Goal: Task Accomplishment & Management: Manage account settings

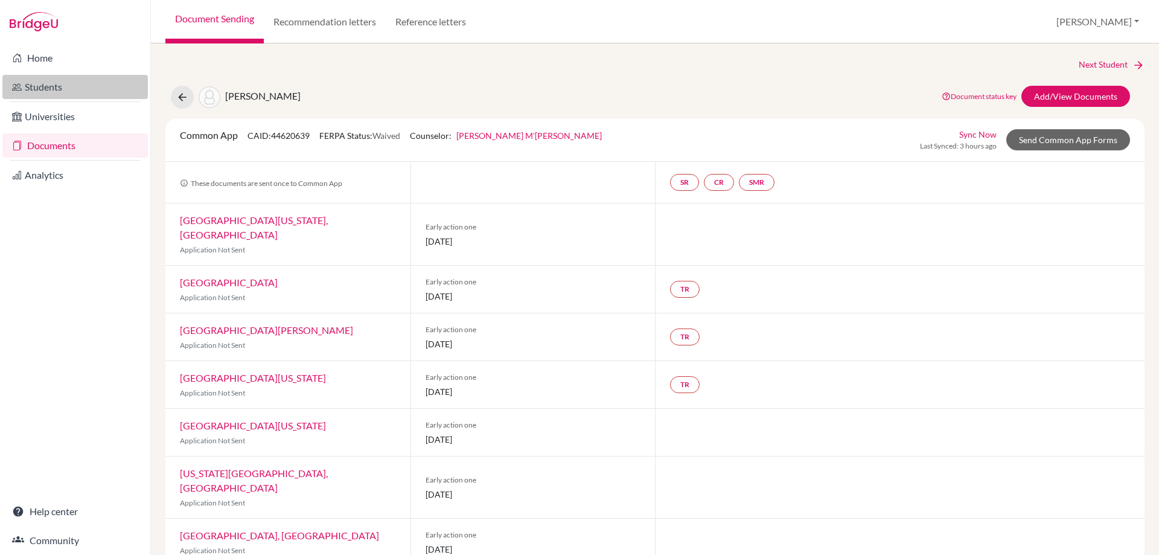
click at [34, 89] on link "Students" at bounding box center [74, 87] width 145 height 24
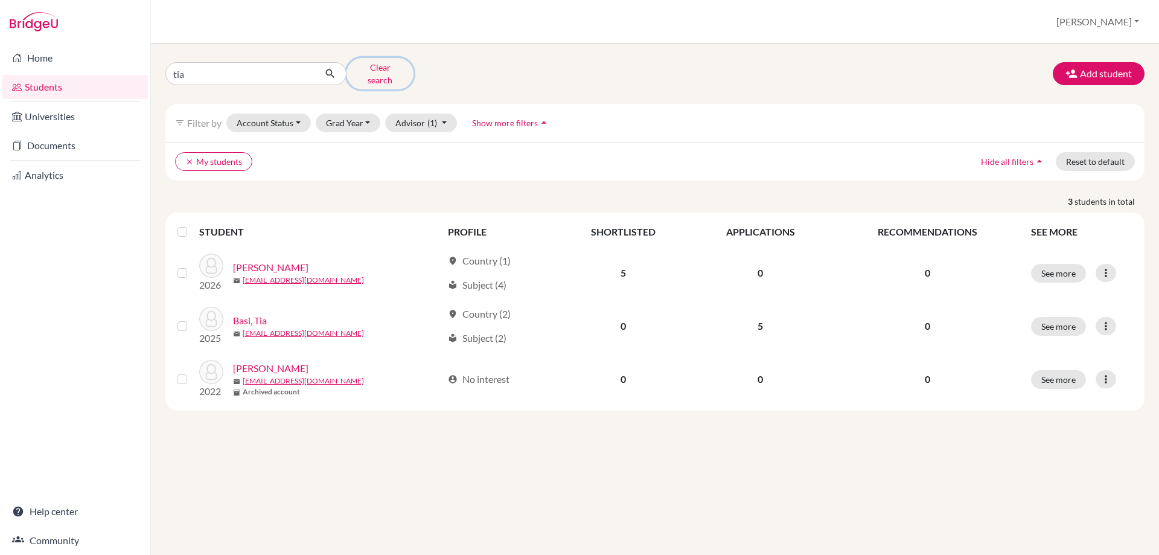
click at [365, 71] on button "Clear search" at bounding box center [379, 73] width 67 height 31
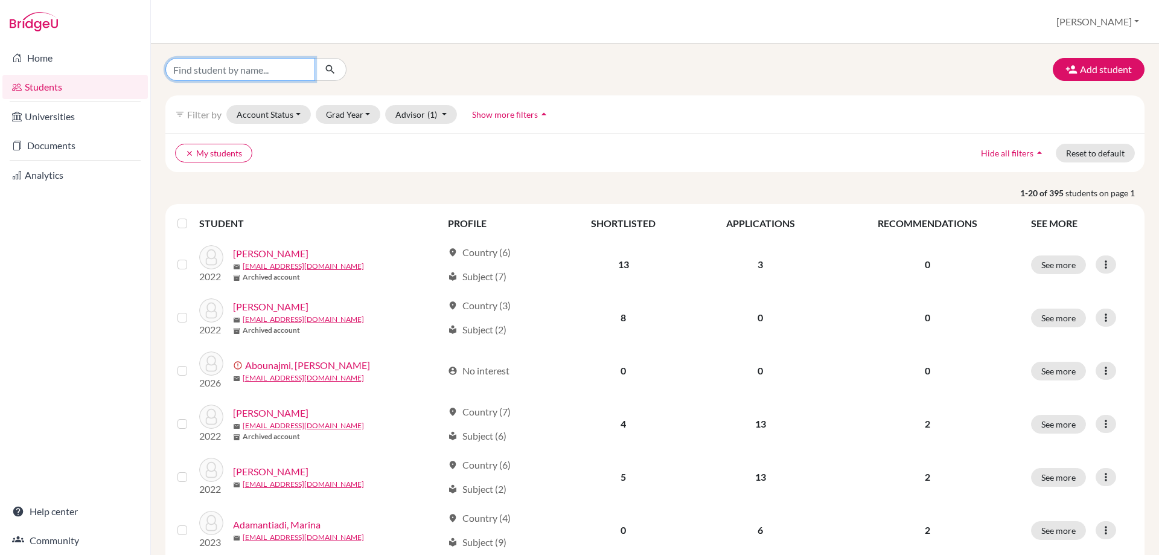
click at [219, 79] on input "Find student by name..." at bounding box center [240, 69] width 150 height 23
type input "bu"
click button "submit" at bounding box center [330, 69] width 32 height 23
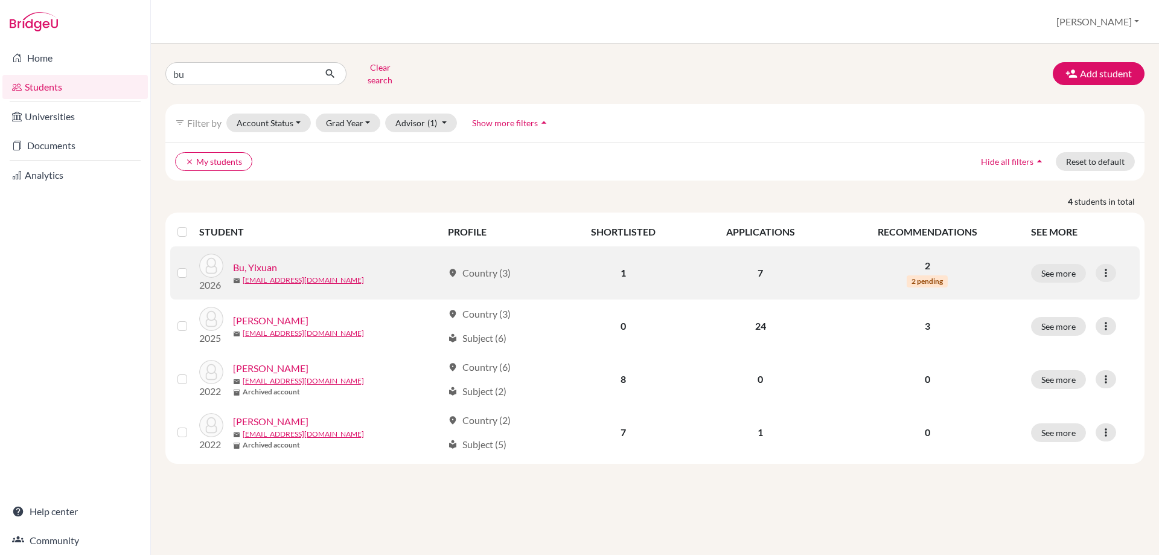
click at [255, 260] on link "Bu, Yixuan" at bounding box center [255, 267] width 44 height 14
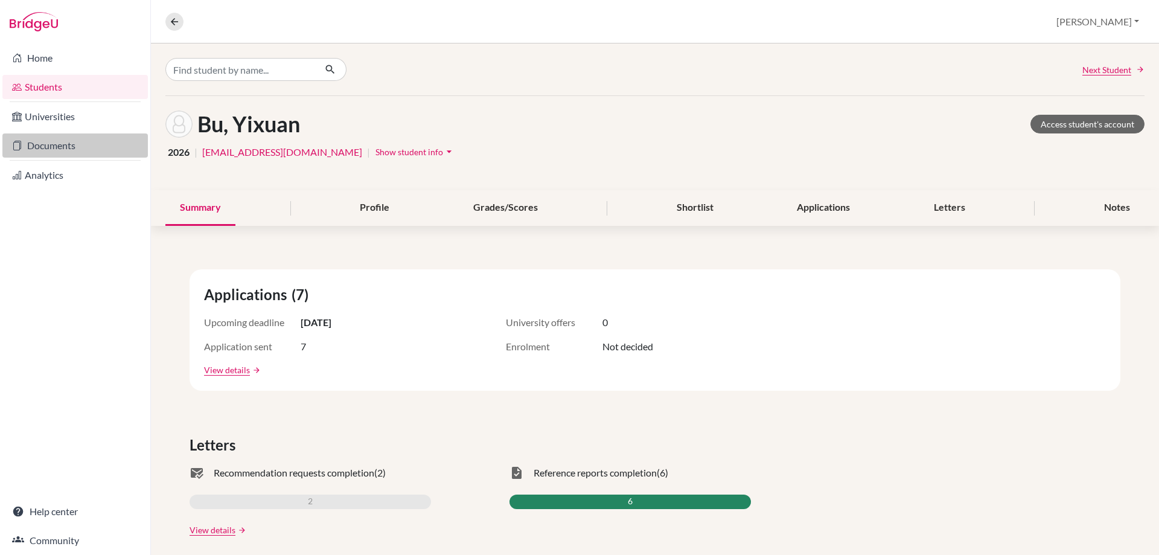
click at [48, 147] on link "Documents" at bounding box center [74, 145] width 145 height 24
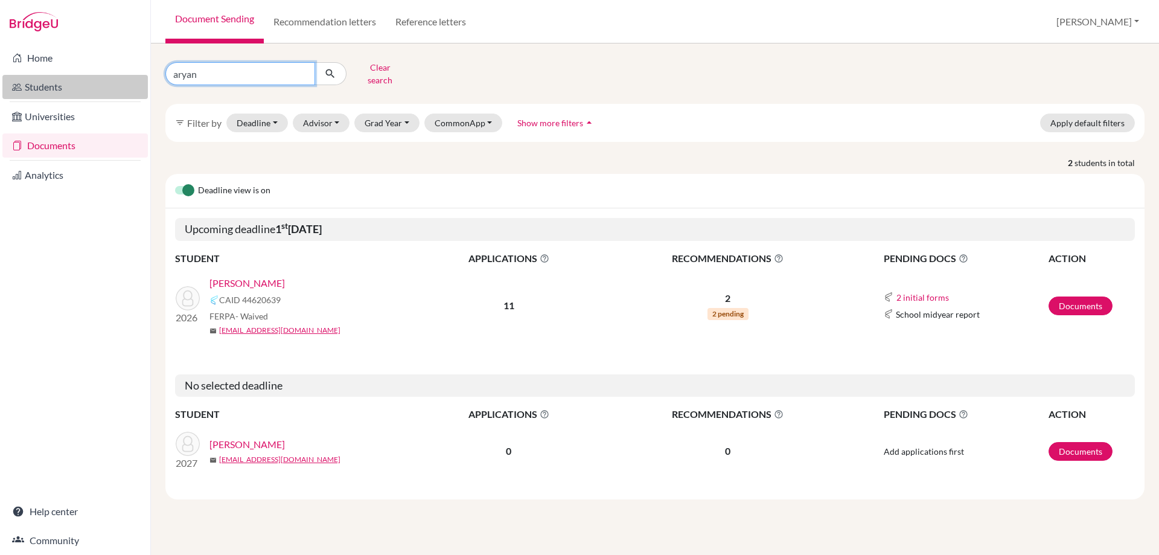
drag, startPoint x: 210, startPoint y: 76, endPoint x: 103, endPoint y: 79, distance: 106.9
click at [103, 79] on div "Home Students Universities Documents Analytics Help center Community Document S…" at bounding box center [579, 277] width 1159 height 555
type input "bu"
click button "submit" at bounding box center [330, 73] width 32 height 23
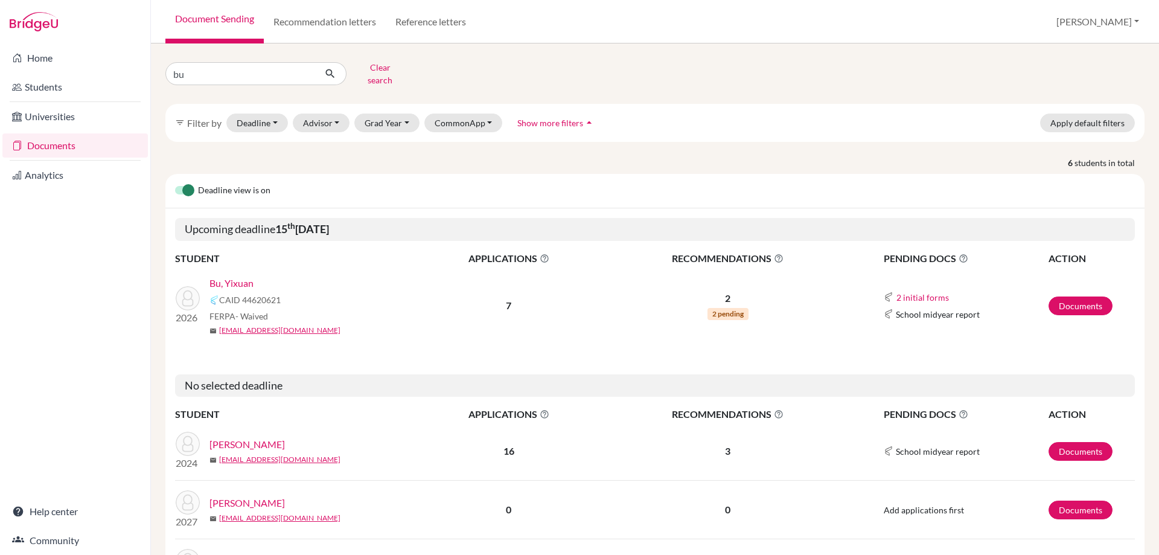
click at [235, 276] on link "Bu, Yixuan" at bounding box center [231, 283] width 44 height 14
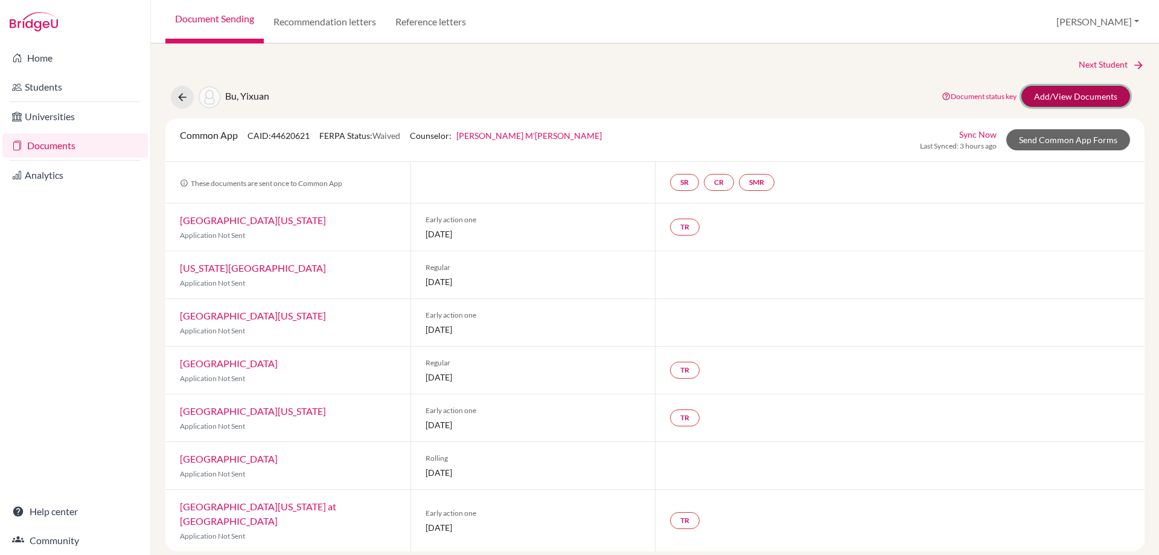
click at [1031, 95] on link "Add/View Documents" at bounding box center [1075, 96] width 109 height 21
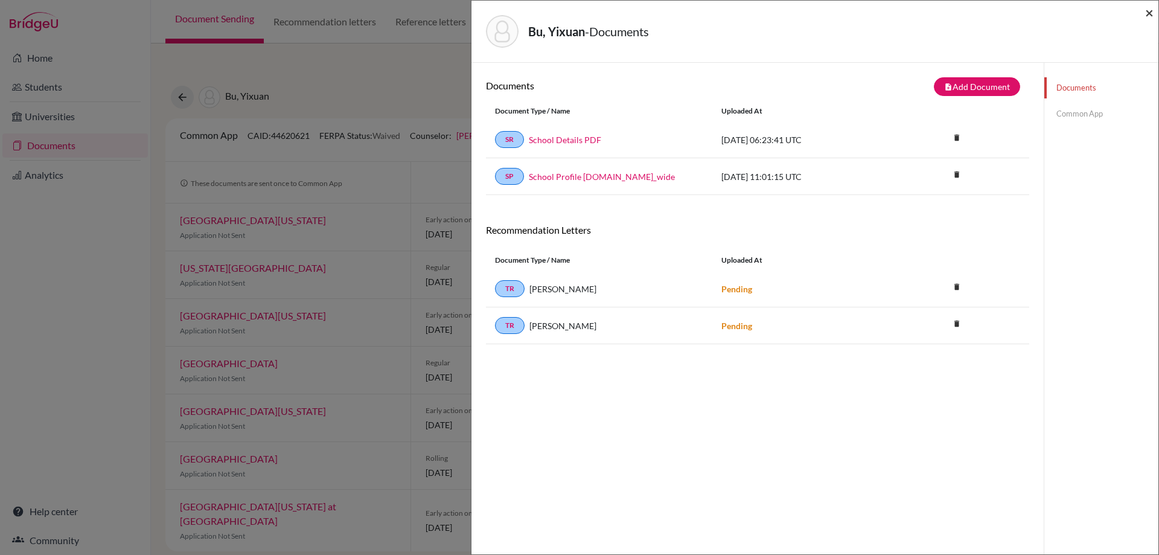
click at [1145, 9] on span "×" at bounding box center [1149, 13] width 8 height 18
click at [1147, 13] on span "×" at bounding box center [1149, 13] width 8 height 18
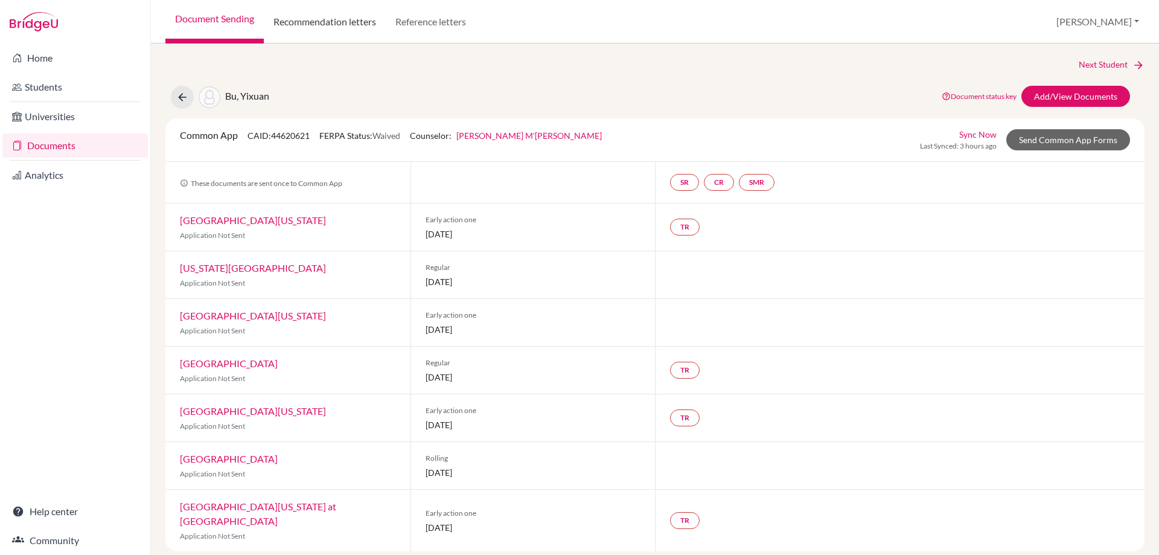
click at [312, 25] on link "Recommendation letters" at bounding box center [325, 21] width 122 height 43
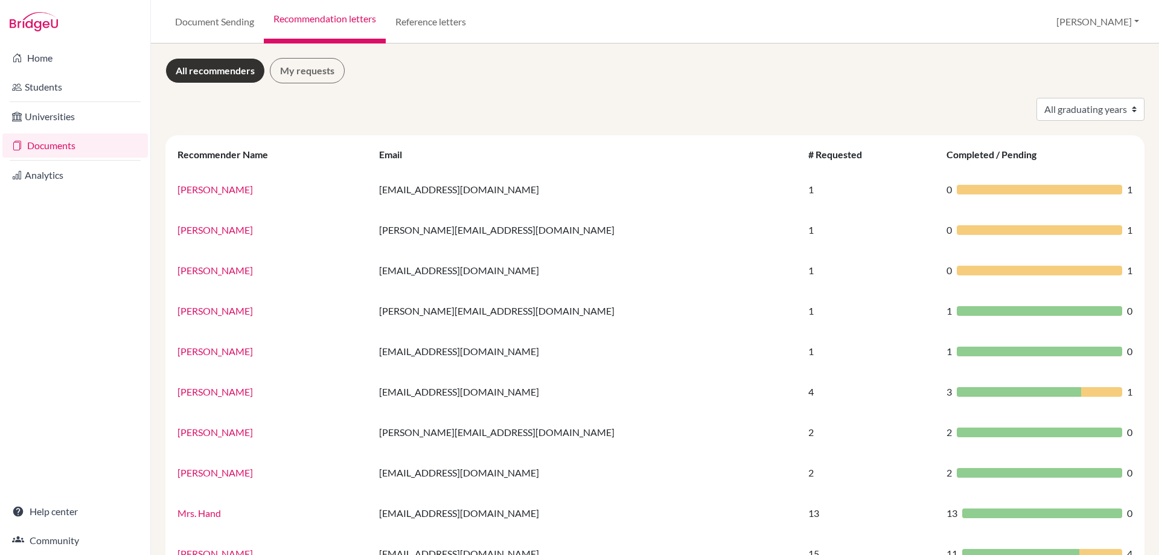
drag, startPoint x: 54, startPoint y: 142, endPoint x: 213, endPoint y: 88, distance: 168.0
click at [55, 142] on link "Documents" at bounding box center [74, 145] width 145 height 24
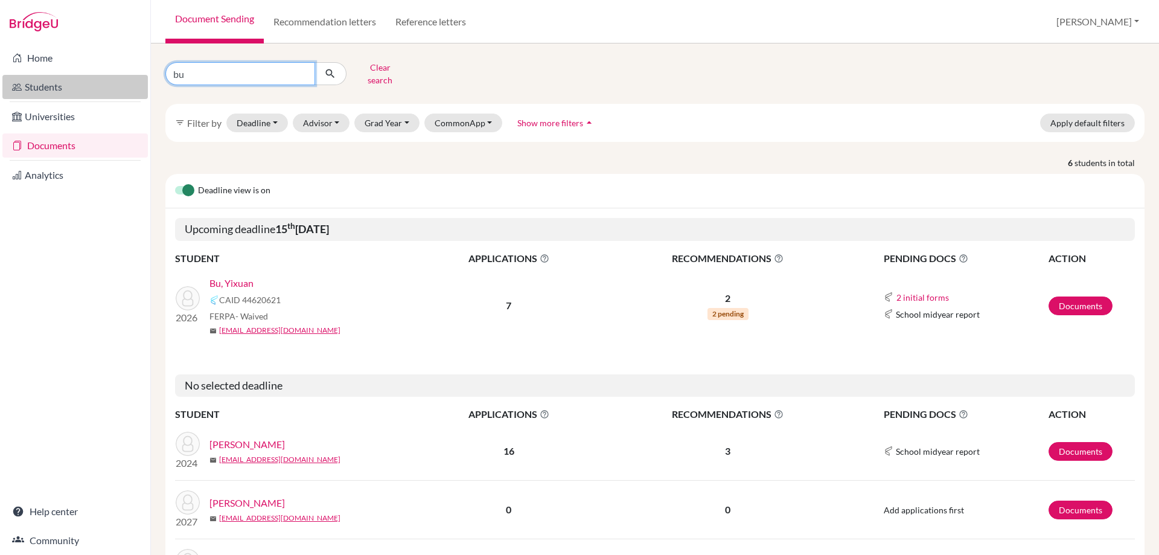
drag, startPoint x: 217, startPoint y: 72, endPoint x: 39, endPoint y: 89, distance: 179.4
click at [39, 89] on div "Home Students Universities Documents Analytics Help center Community Document S…" at bounding box center [579, 277] width 1159 height 555
type input "fournials"
click button "submit" at bounding box center [330, 73] width 32 height 23
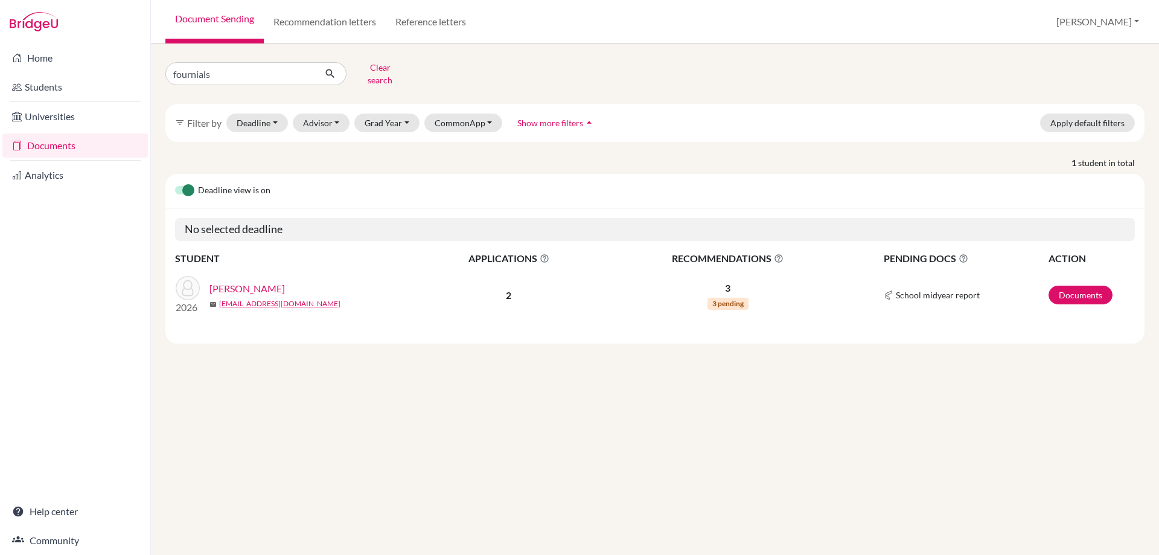
click at [271, 281] on link "[PERSON_NAME]" at bounding box center [246, 288] width 75 height 14
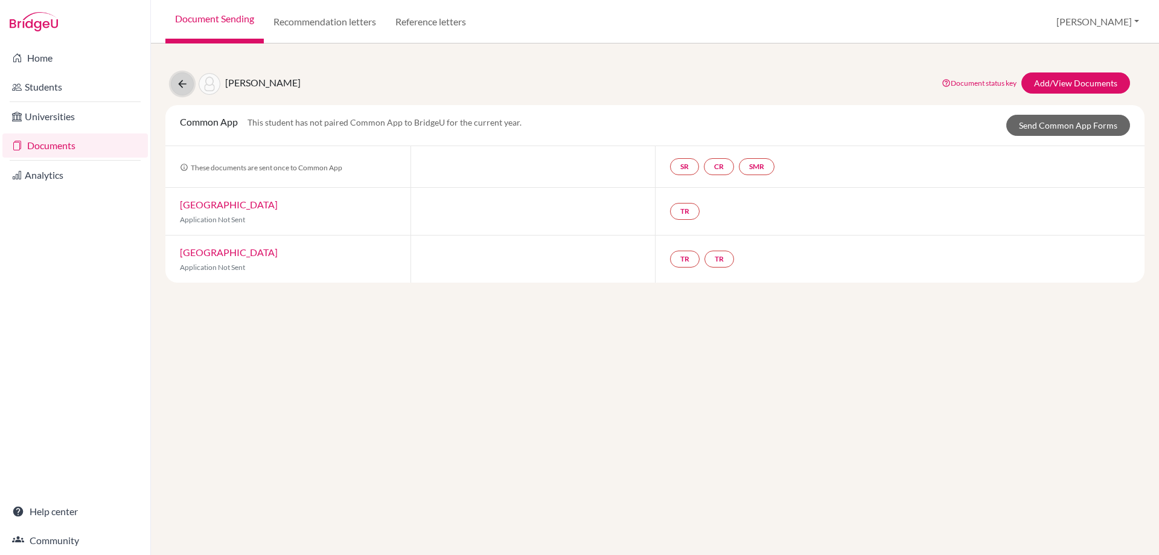
click at [172, 86] on button at bounding box center [182, 83] width 23 height 23
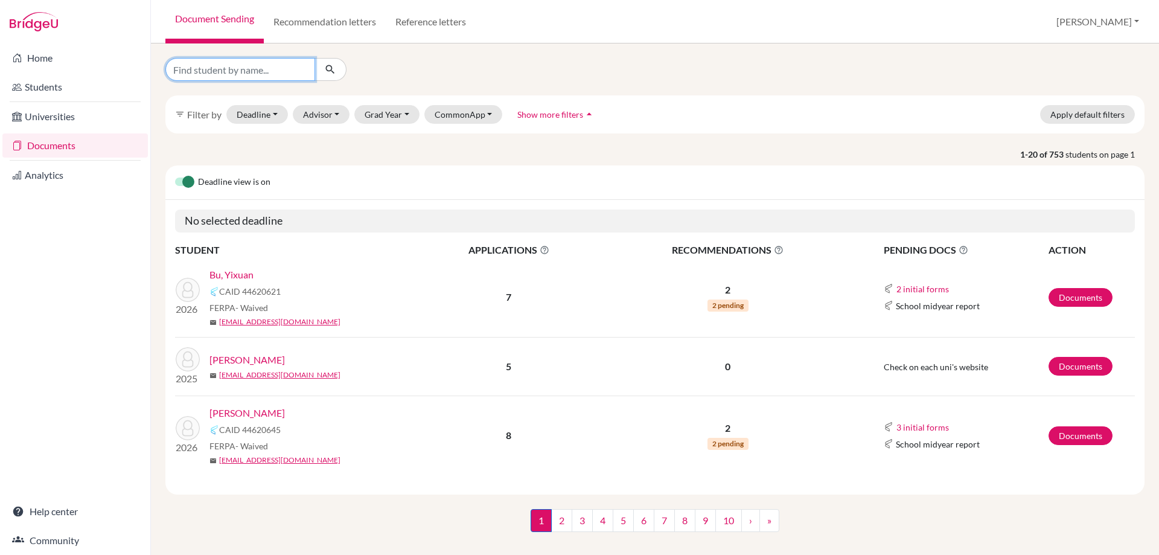
click at [209, 73] on input "Find student by name..." at bounding box center [240, 69] width 150 height 23
type input "cinar"
click button "submit" at bounding box center [330, 69] width 32 height 23
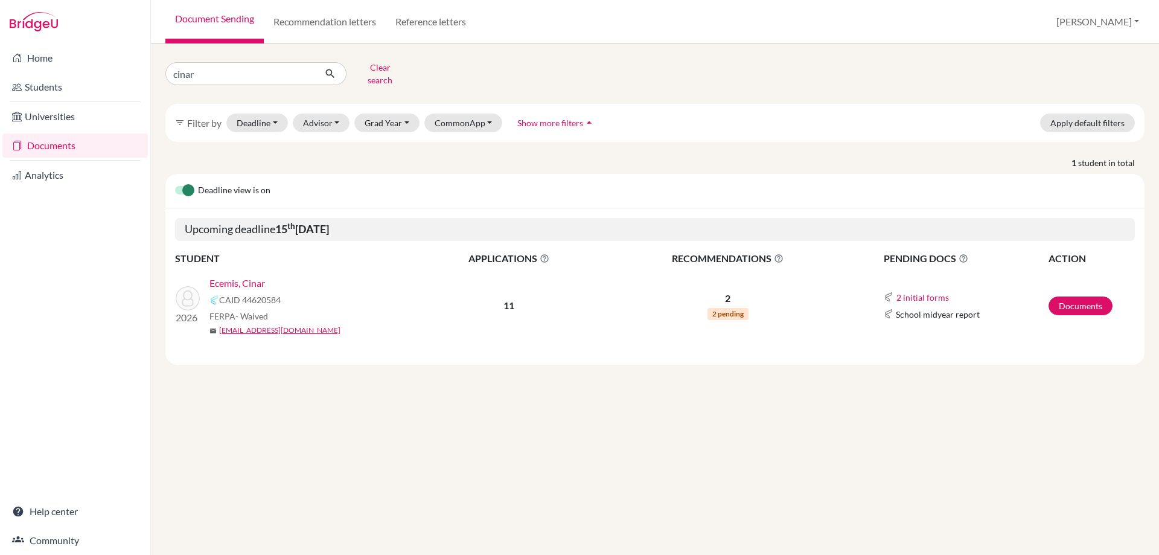
click at [243, 276] on link "Ecemis, Cinar" at bounding box center [237, 283] width 56 height 14
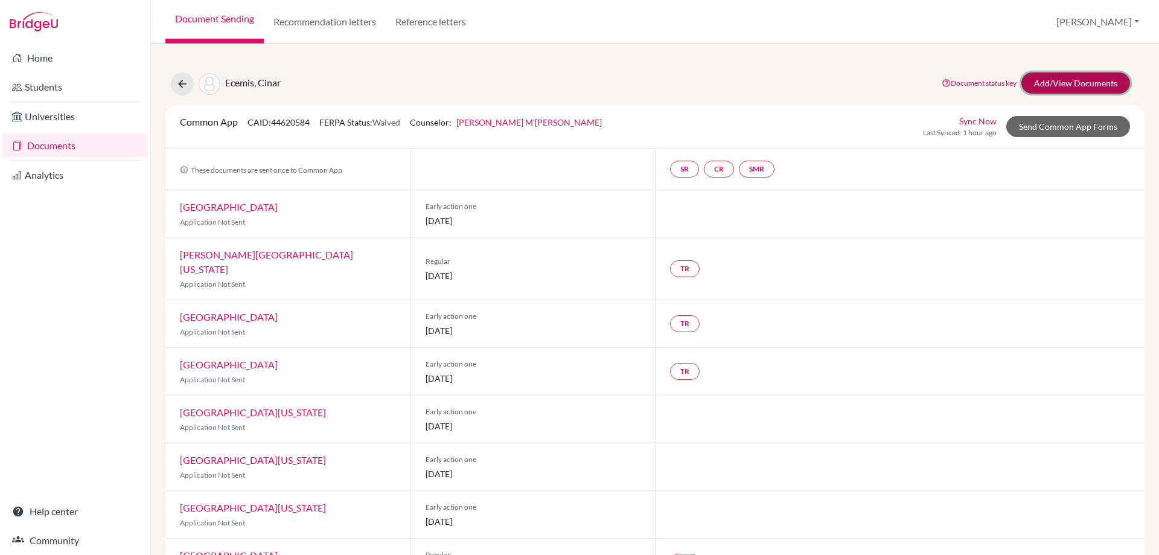
click at [1053, 88] on link "Add/View Documents" at bounding box center [1075, 82] width 109 height 21
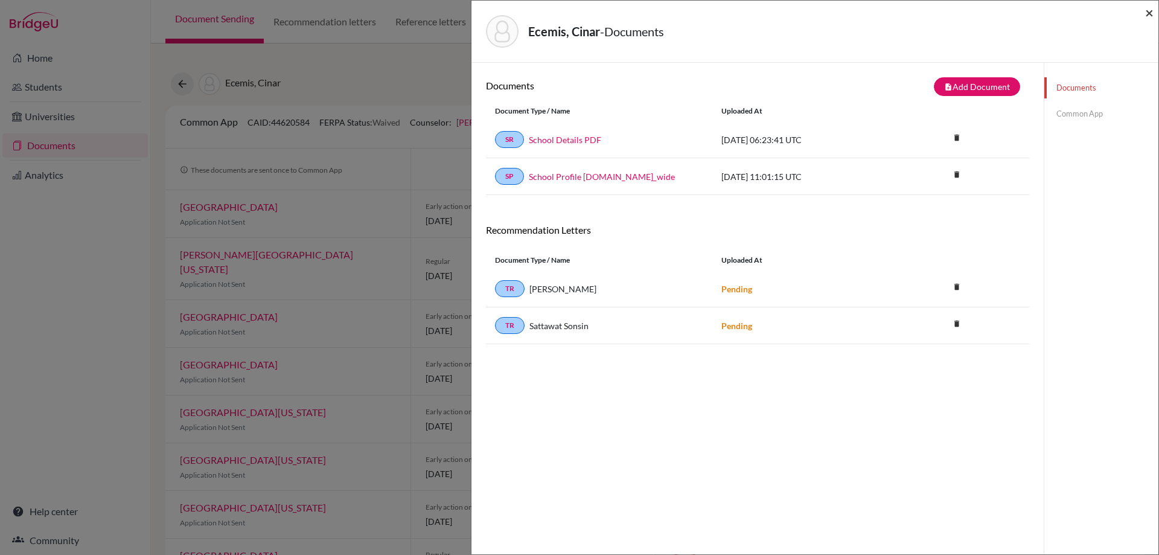
click at [1152, 12] on span "×" at bounding box center [1149, 13] width 8 height 18
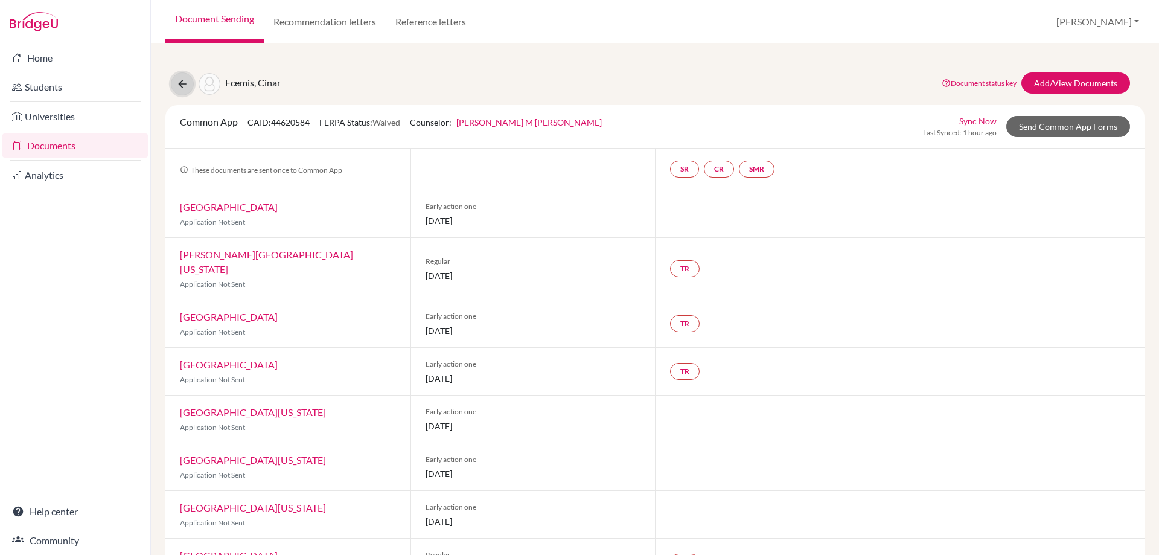
click at [182, 87] on icon at bounding box center [182, 84] width 12 height 12
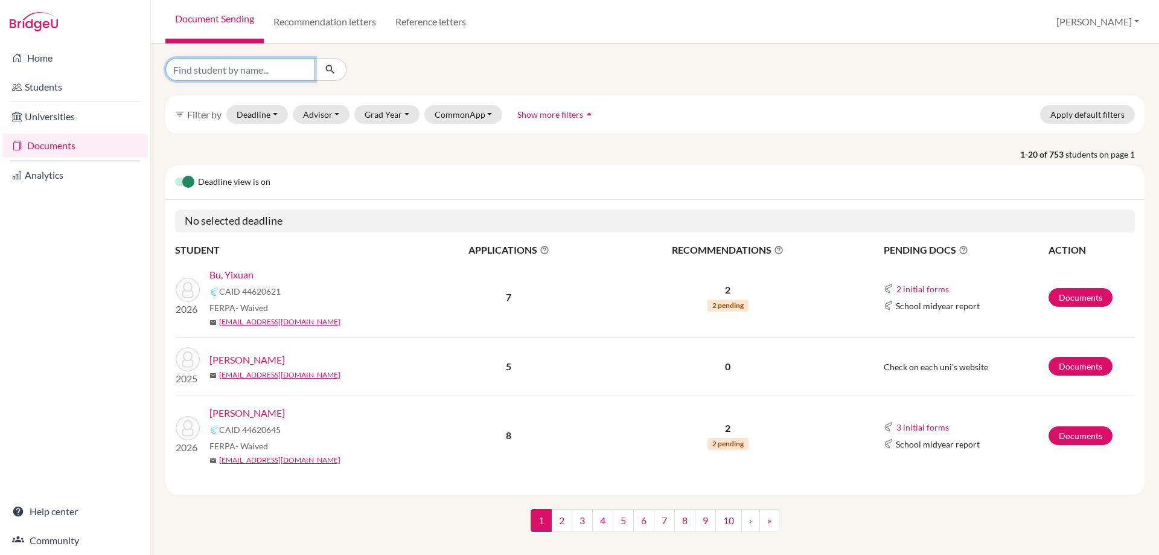
click at [201, 68] on input "Find student by name..." at bounding box center [240, 69] width 150 height 23
type input "rohan"
click button "submit" at bounding box center [330, 69] width 32 height 23
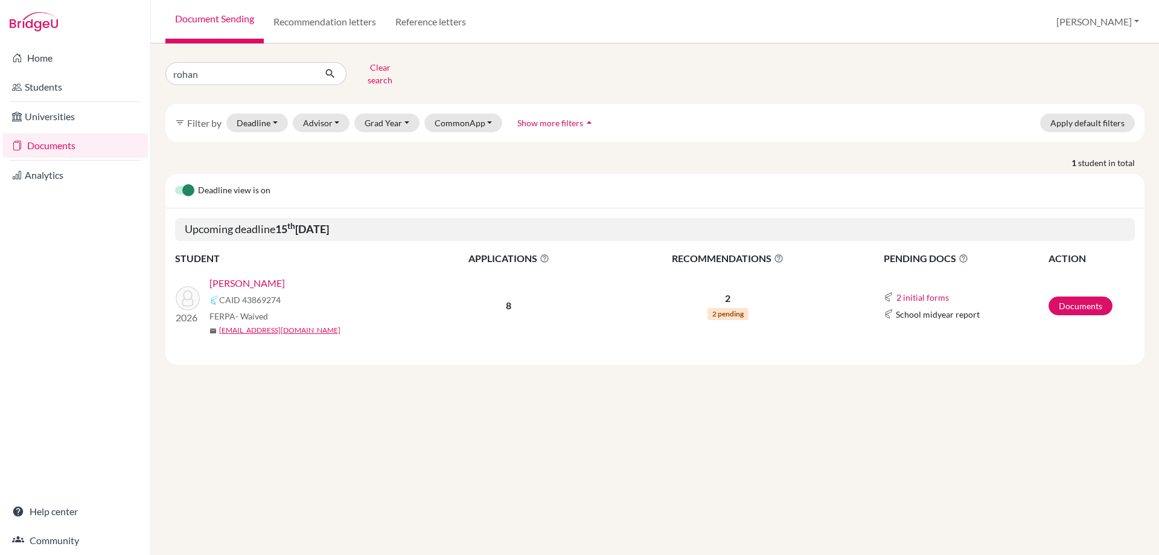
click at [255, 276] on link "[PERSON_NAME]" at bounding box center [246, 283] width 75 height 14
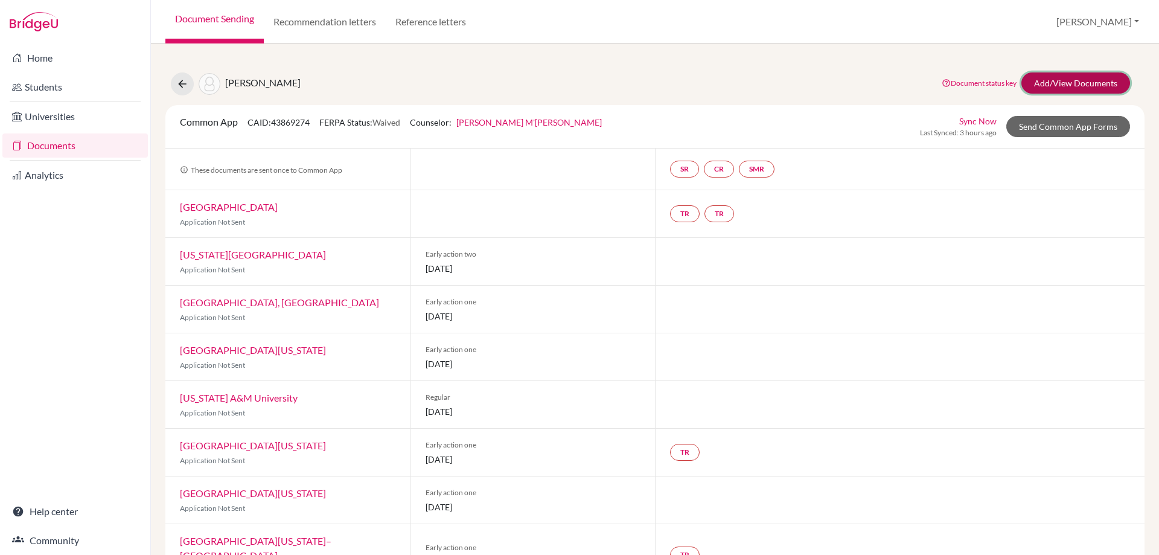
click at [1048, 86] on link "Add/View Documents" at bounding box center [1075, 82] width 109 height 21
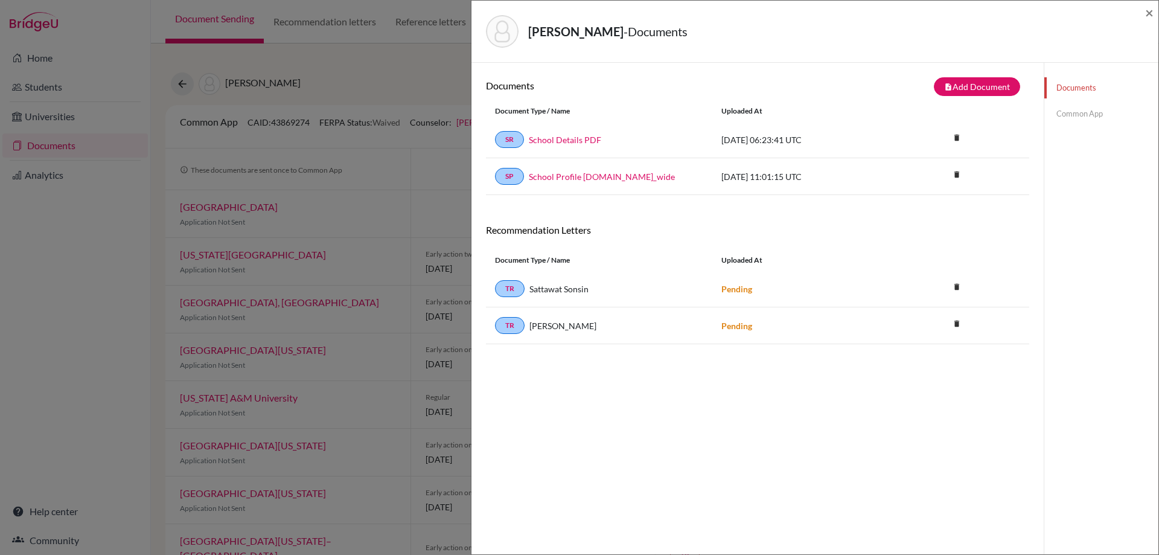
click at [1144, 8] on div "Parasramka, Rohan - Documents ×" at bounding box center [814, 31] width 677 height 52
click at [1155, 18] on div "Parasramka, Rohan - Documents ×" at bounding box center [814, 32] width 687 height 62
click at [1151, 11] on span "×" at bounding box center [1149, 13] width 8 height 18
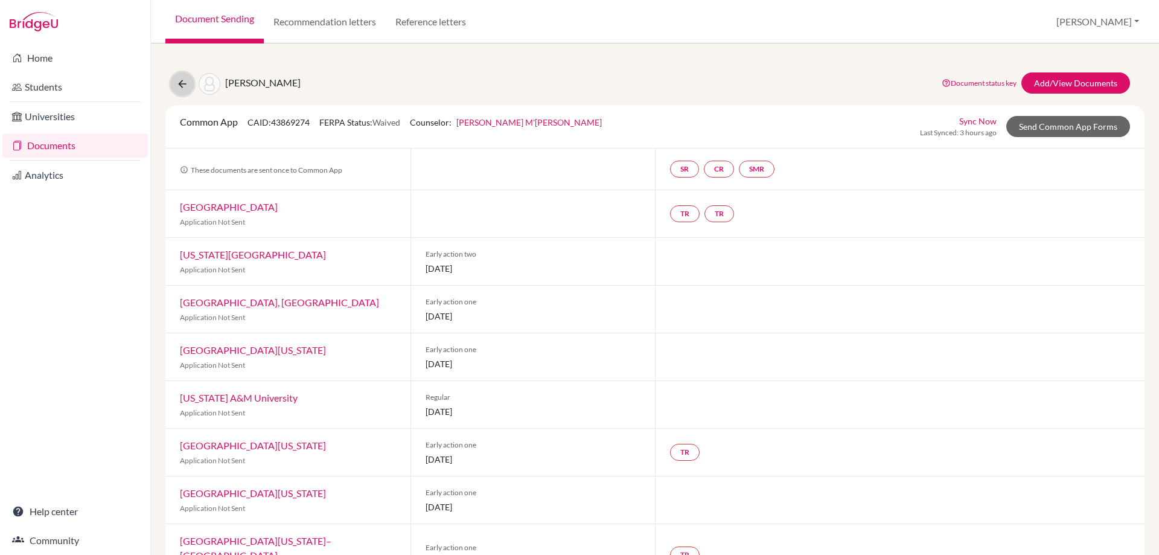
click at [180, 91] on button at bounding box center [182, 83] width 23 height 23
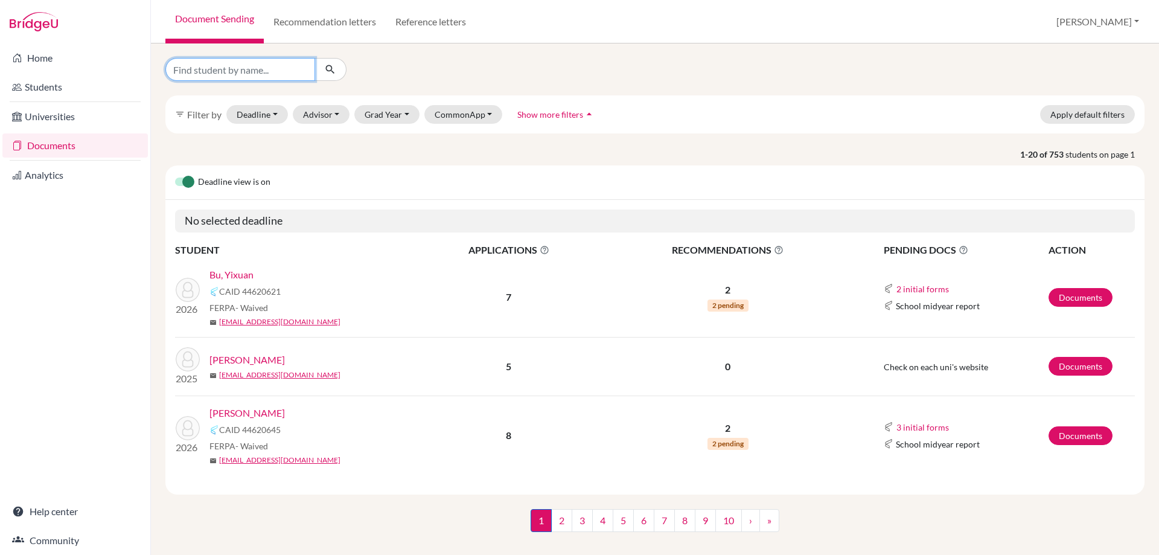
click at [224, 65] on input "Find student by name..." at bounding box center [240, 69] width 150 height 23
type input "filipp"
click button "submit" at bounding box center [330, 69] width 32 height 23
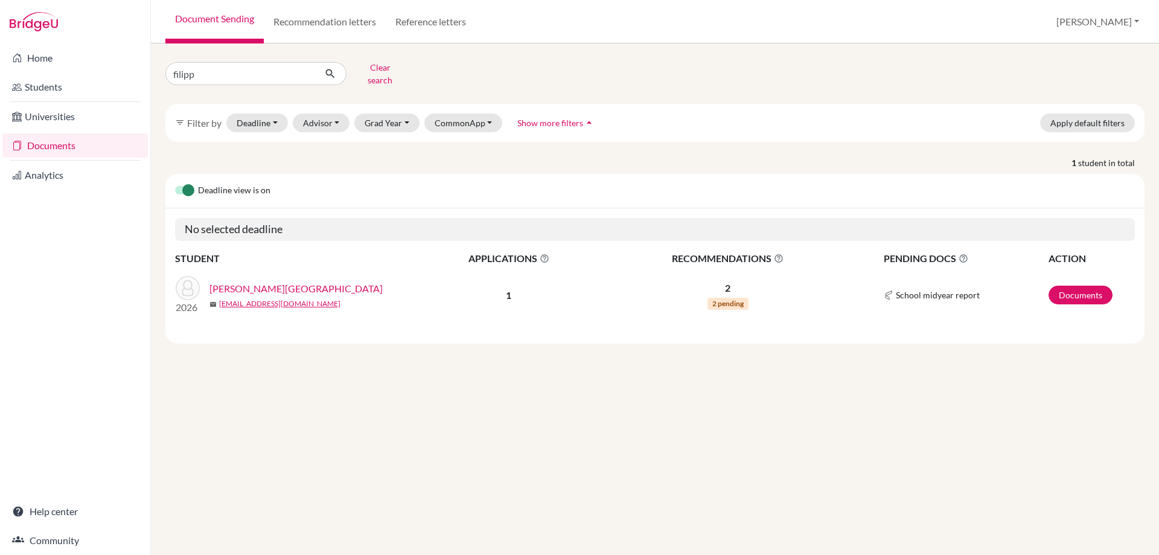
click at [250, 281] on link "Artemenko, Filipp" at bounding box center [295, 288] width 173 height 14
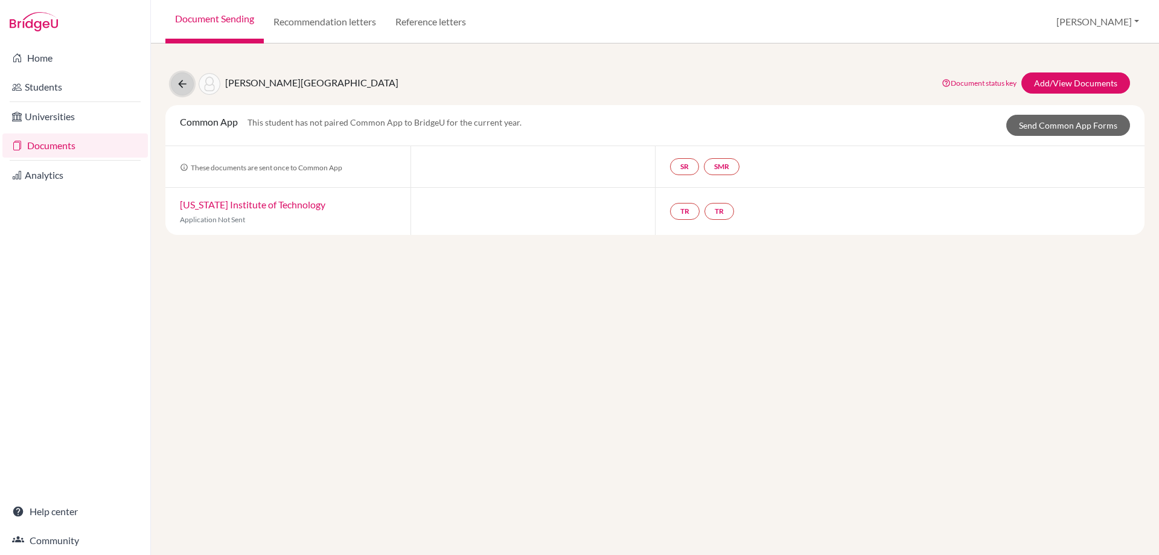
click at [176, 84] on button at bounding box center [182, 83] width 23 height 23
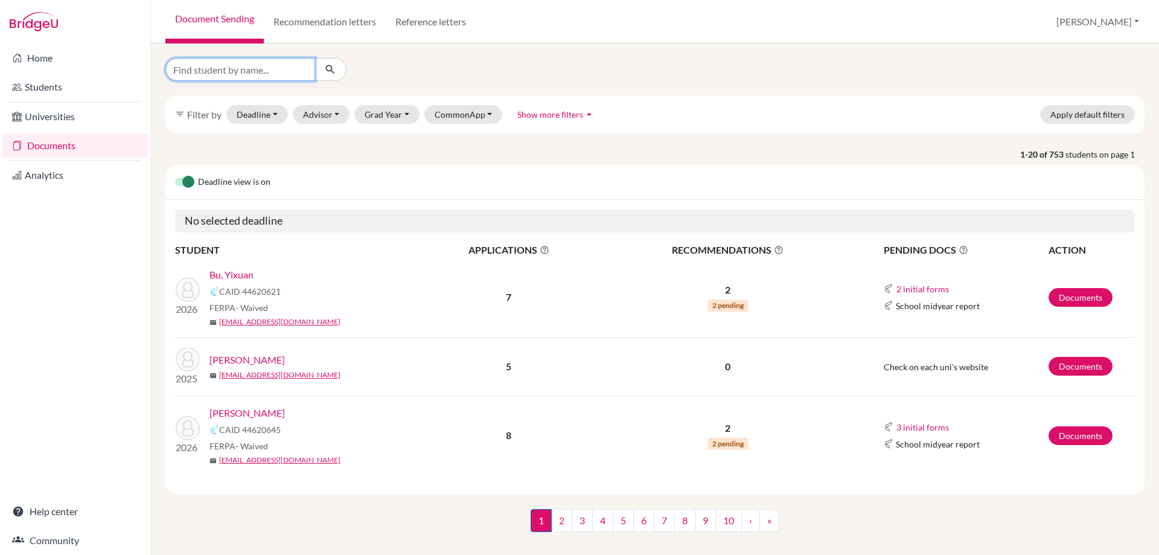
click at [206, 72] on input "Find student by name..." at bounding box center [240, 69] width 150 height 23
type input "rohan"
click button "submit" at bounding box center [330, 69] width 32 height 23
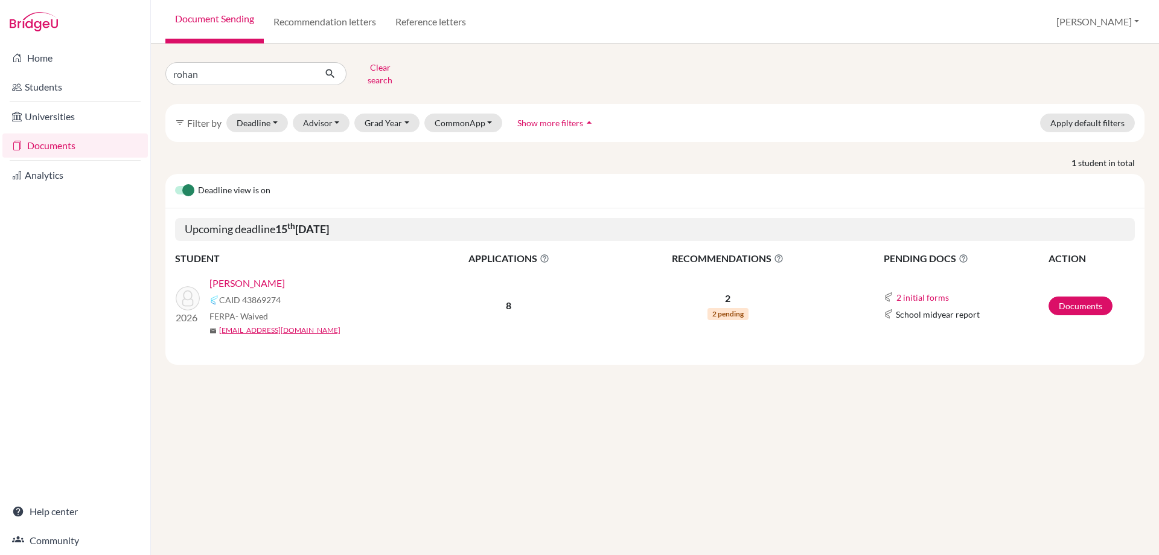
click at [243, 278] on link "[PERSON_NAME]" at bounding box center [246, 283] width 75 height 14
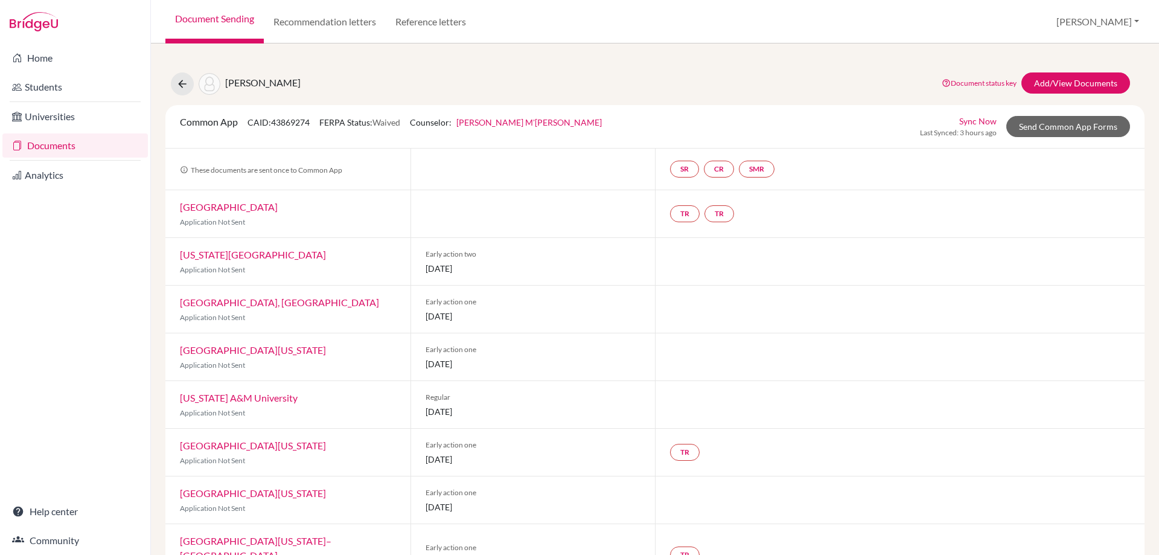
click at [53, 145] on link "Documents" at bounding box center [74, 145] width 145 height 24
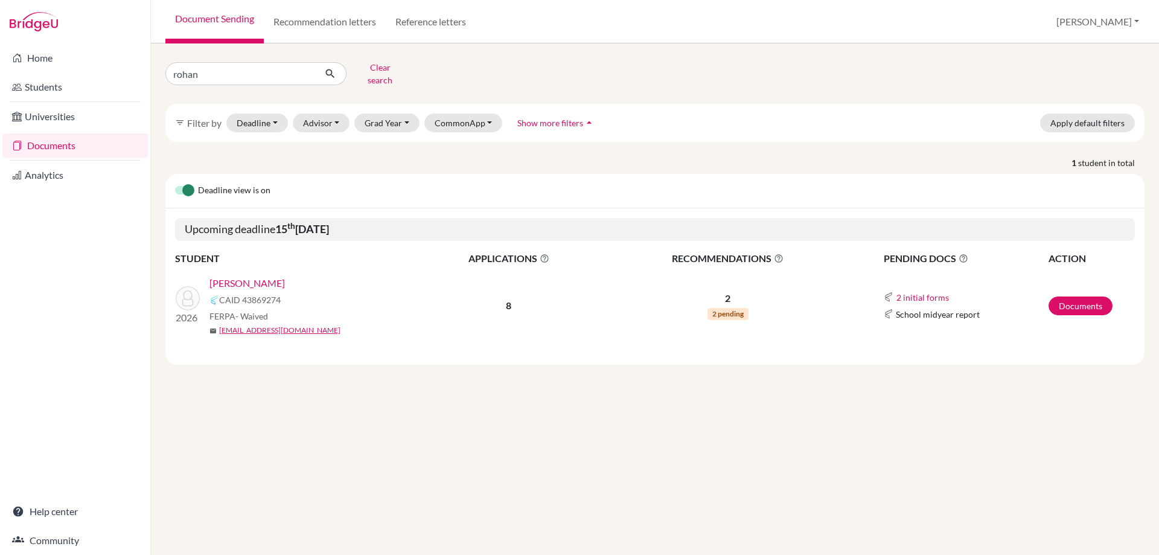
click at [111, 74] on div "Home Students Universities Documents Analytics Help center Community Document S…" at bounding box center [579, 277] width 1159 height 555
